Goal: Information Seeking & Learning: Learn about a topic

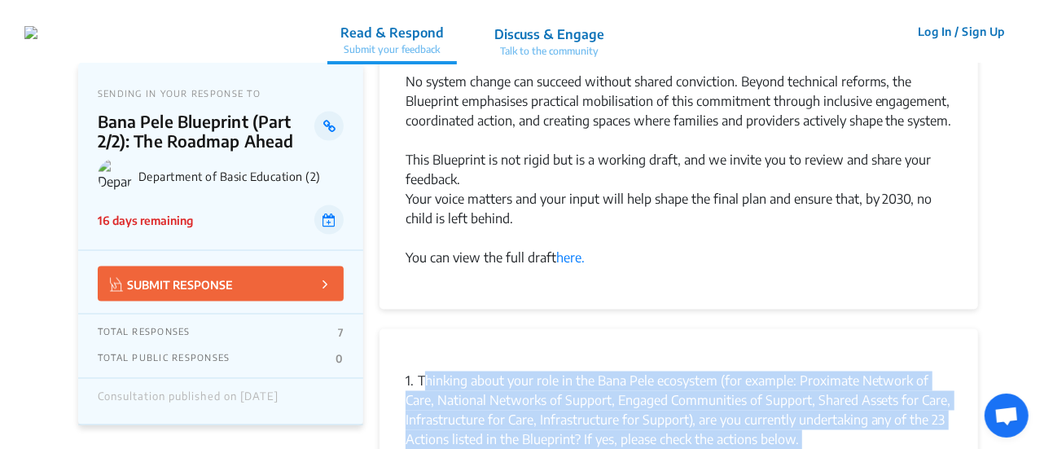
scroll to position [1222, 0]
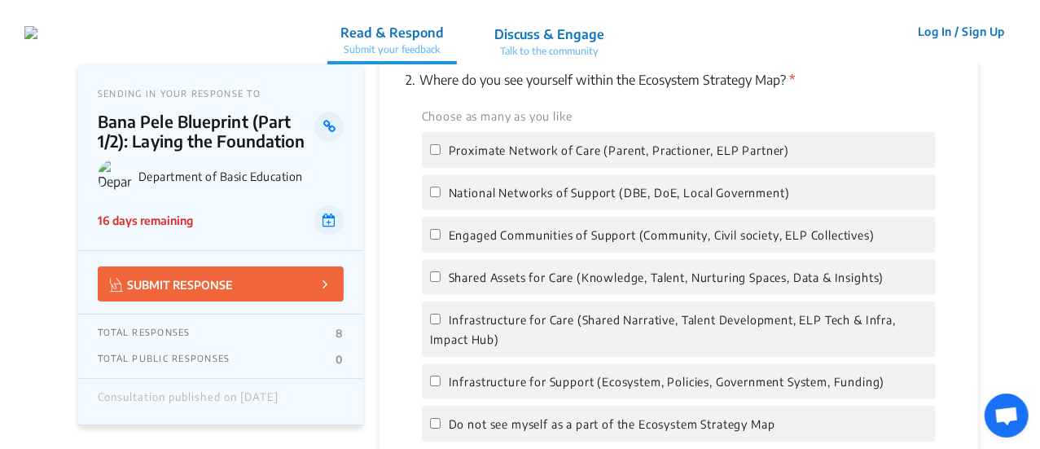
scroll to position [2606, 0]
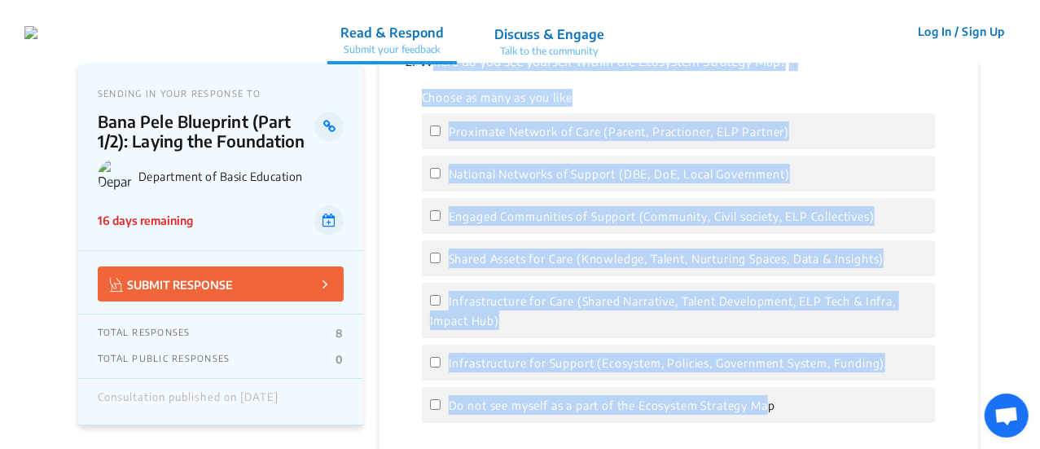
scroll to position [2688, 0]
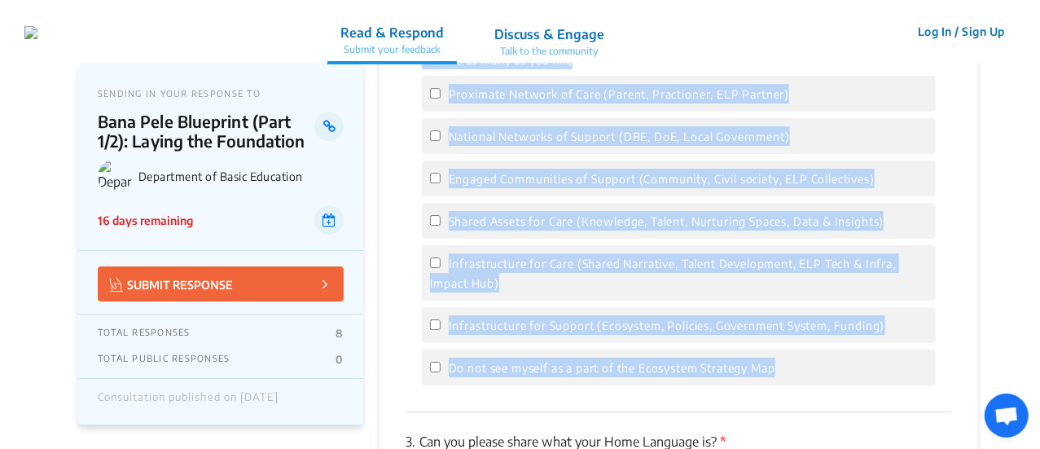
drag, startPoint x: 422, startPoint y: 107, endPoint x: 740, endPoint y: 311, distance: 377.8
click at [792, 372] on div "2. Where do you see yourself within the Ecosystem Strategy Map? * Choose as man…" at bounding box center [679, 203] width 547 height 418
copy div "Where do you see yourself within the Ecosystem Strategy Map? * Choose as many a…"
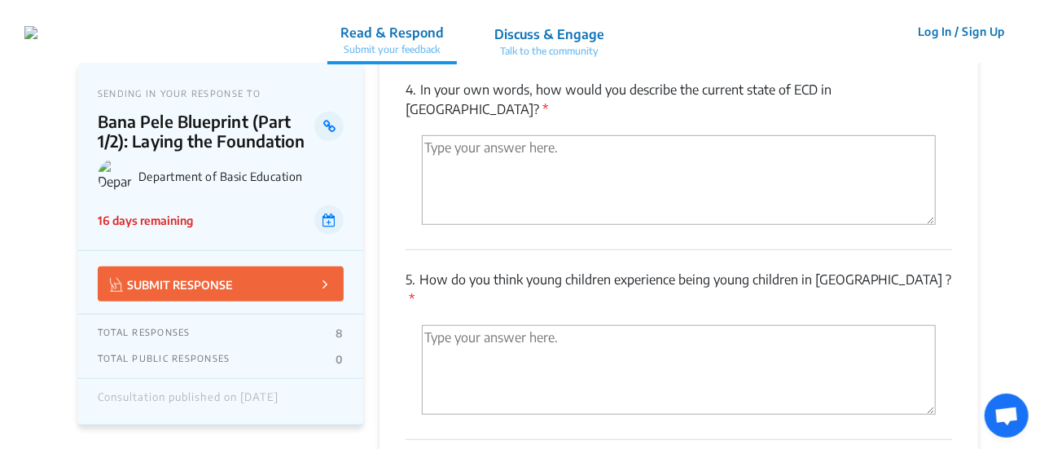
scroll to position [3584, 0]
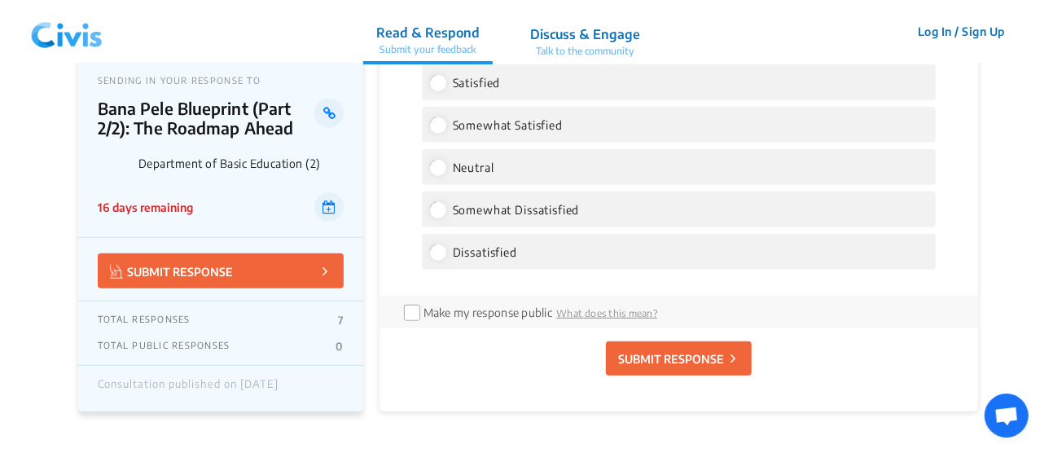
scroll to position [3258, 0]
